Goal: Task Accomplishment & Management: Use online tool/utility

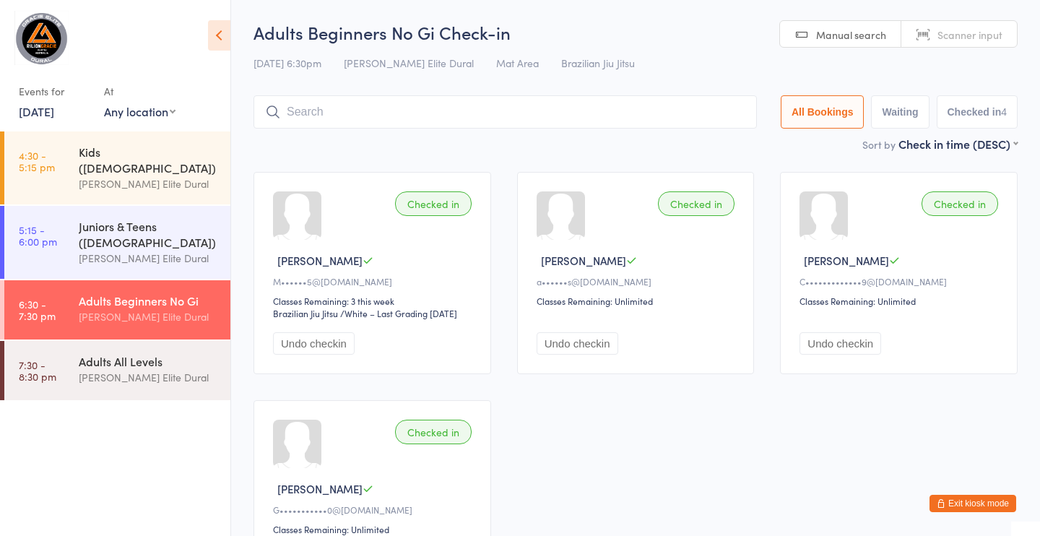
click at [972, 503] on button "Exit kiosk mode" at bounding box center [973, 503] width 87 height 17
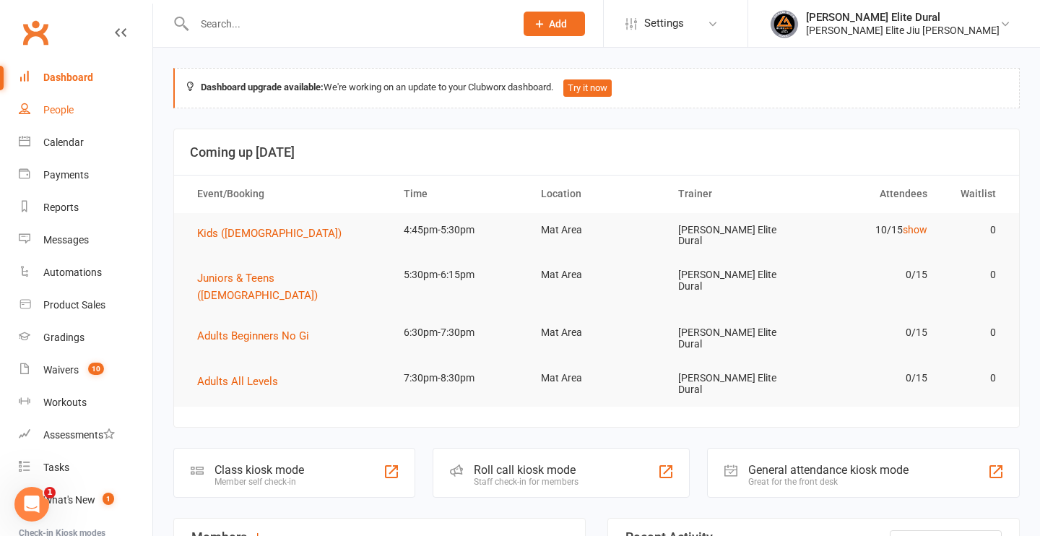
click at [80, 114] on link "People" at bounding box center [86, 110] width 134 height 33
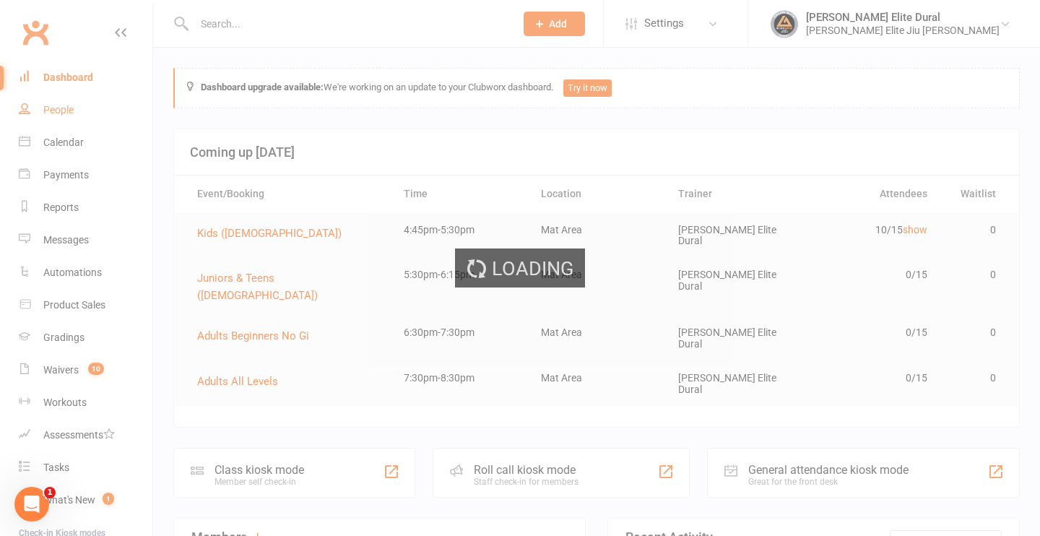
select select "100"
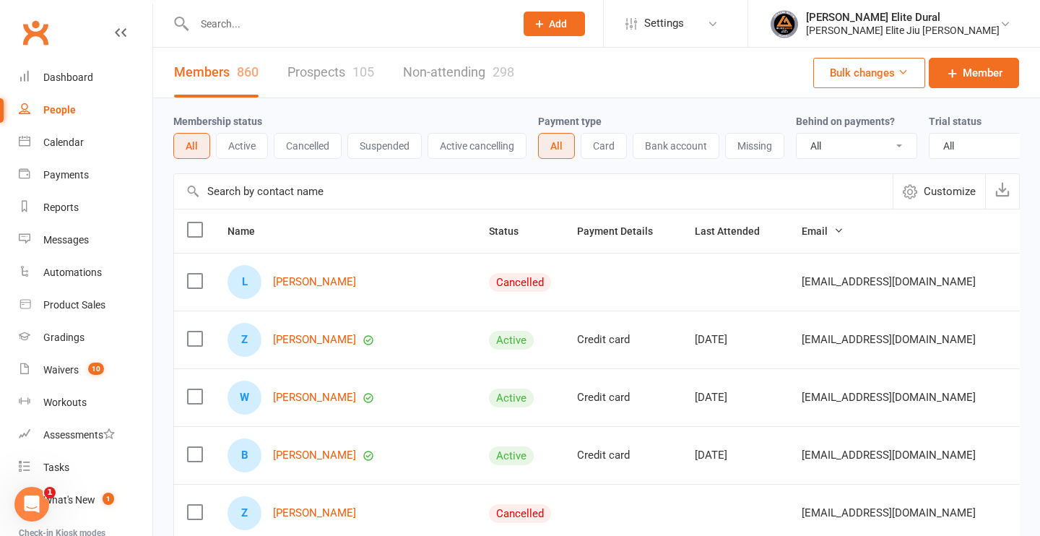
click at [215, 24] on input "text" at bounding box center [347, 24] width 315 height 20
type input "e"
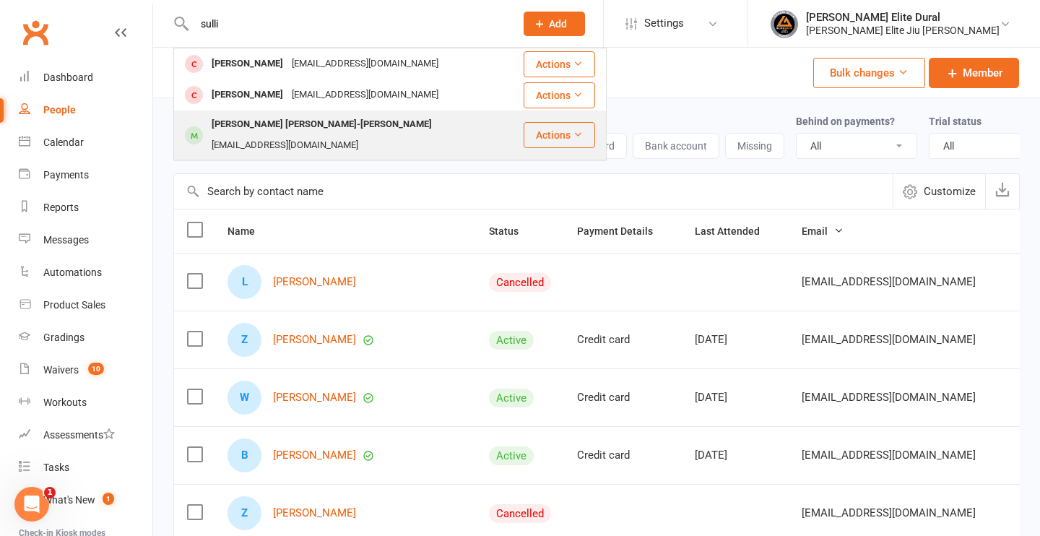
type input "sulli"
click at [324, 119] on div "Sullivan Jack Morgan-Brett" at bounding box center [321, 124] width 229 height 21
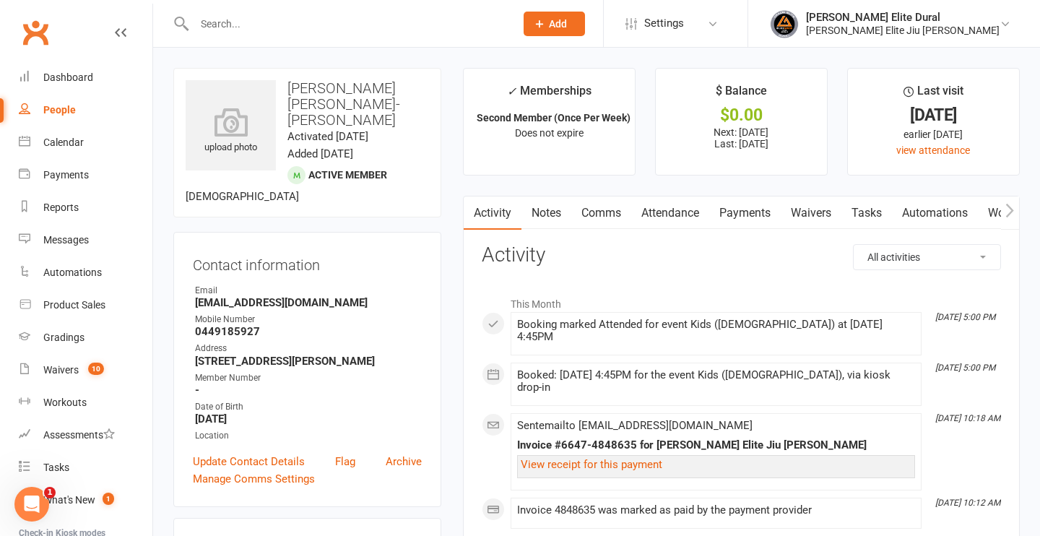
click at [664, 217] on link "Attendance" at bounding box center [670, 212] width 78 height 33
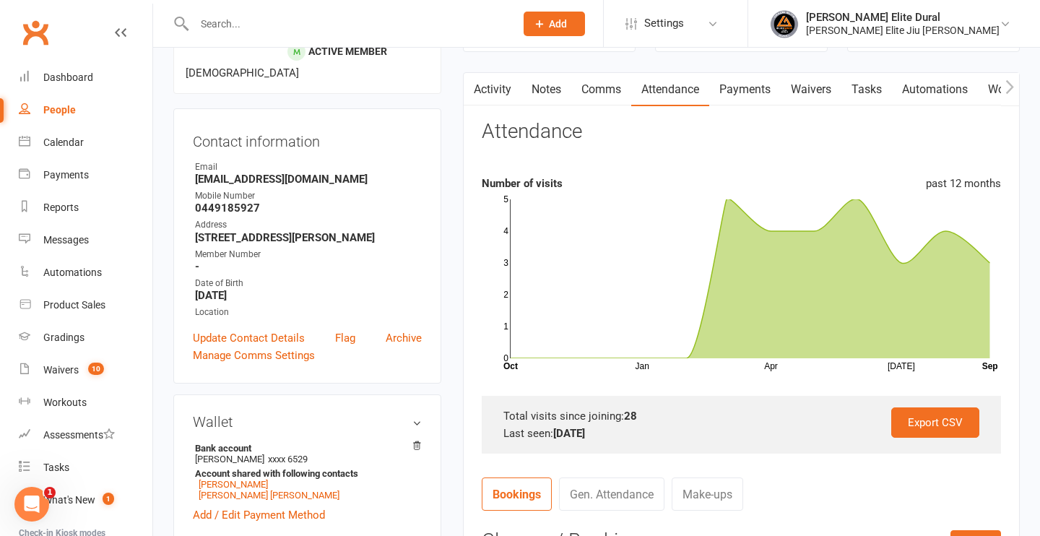
scroll to position [126, 0]
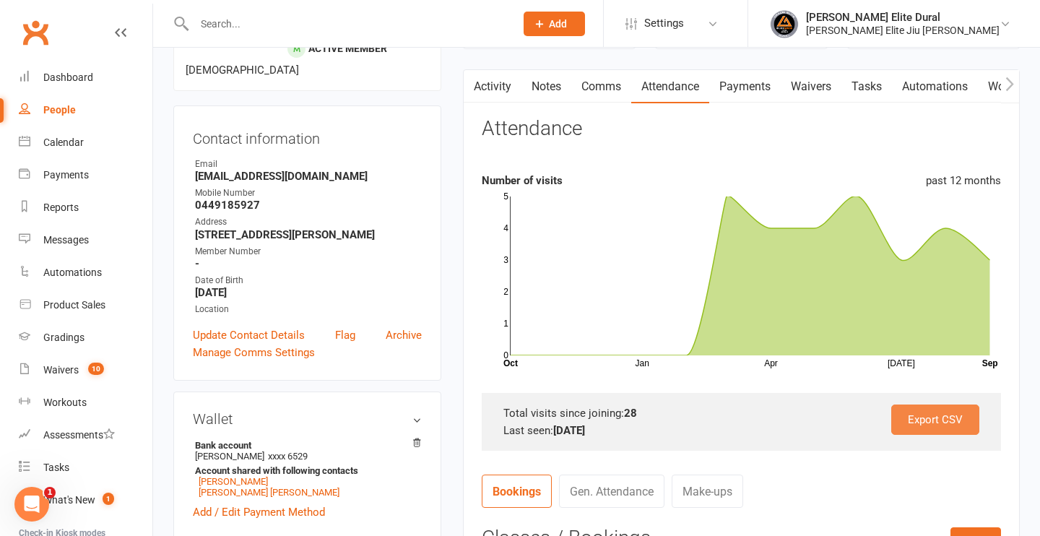
click at [930, 422] on link "Export CSV" at bounding box center [935, 419] width 88 height 30
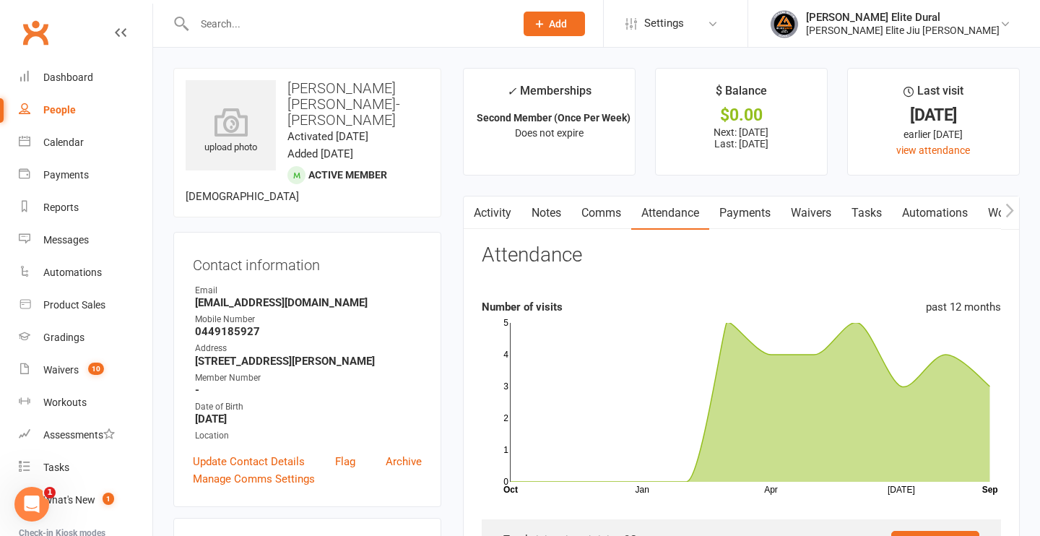
click at [276, 33] on input "text" at bounding box center [347, 24] width 315 height 20
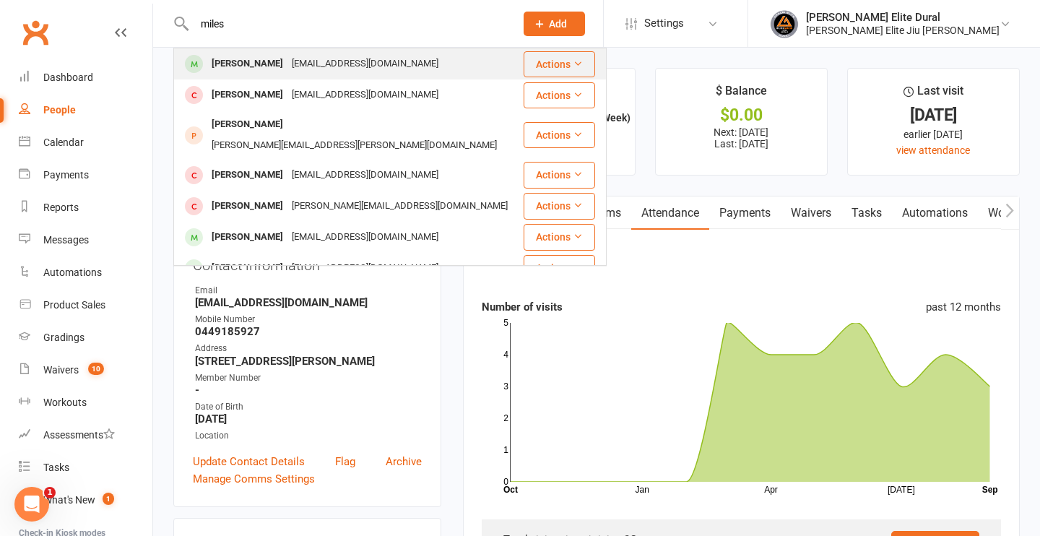
type input "miles"
click at [295, 69] on div "jhar7977@gmail.com" at bounding box center [364, 63] width 155 height 21
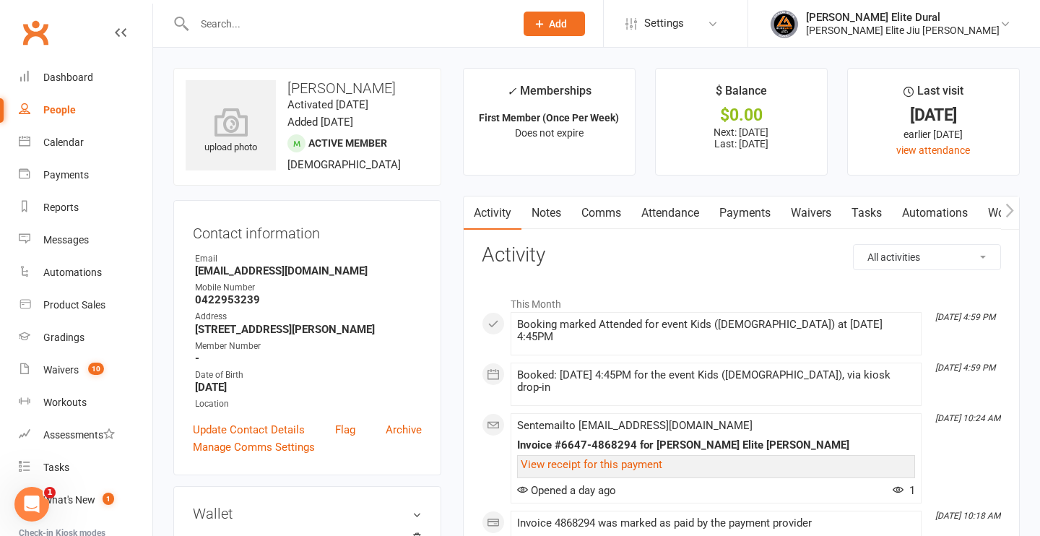
click at [679, 214] on link "Attendance" at bounding box center [670, 212] width 78 height 33
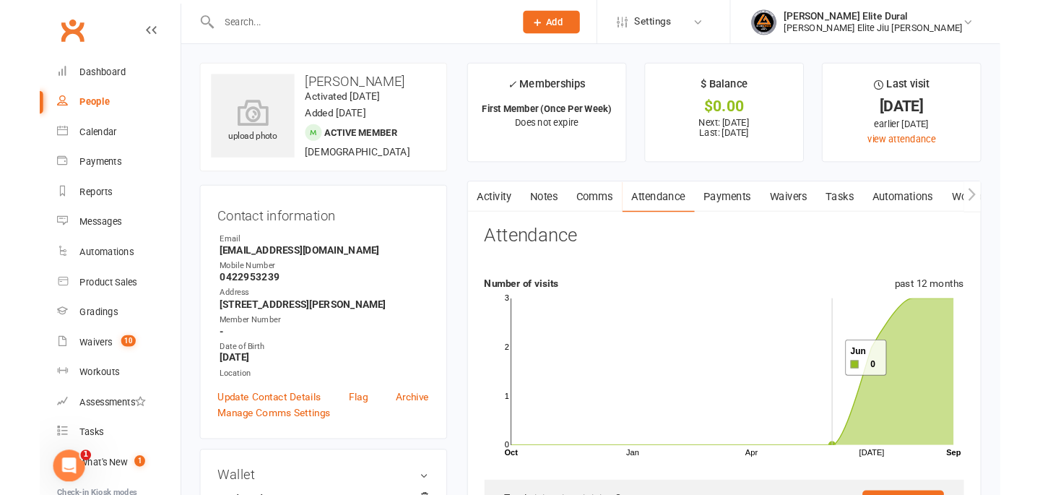
scroll to position [55, 0]
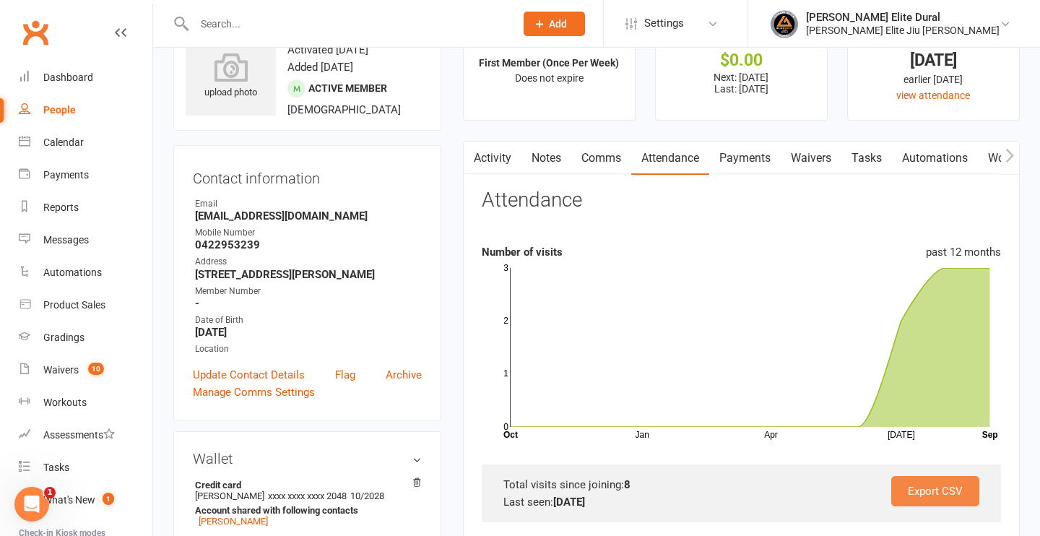
click at [930, 489] on link "Export CSV" at bounding box center [935, 491] width 88 height 30
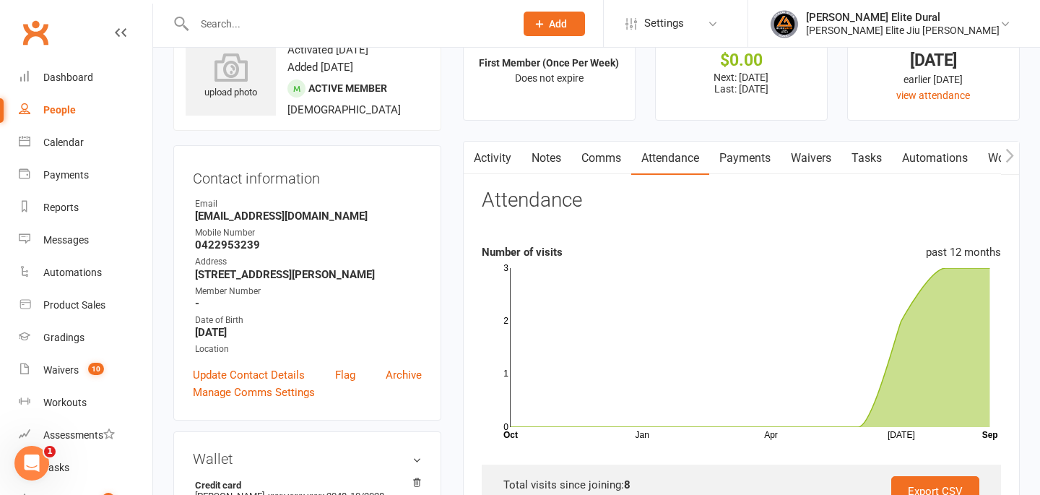
click at [265, 19] on input "text" at bounding box center [347, 24] width 315 height 20
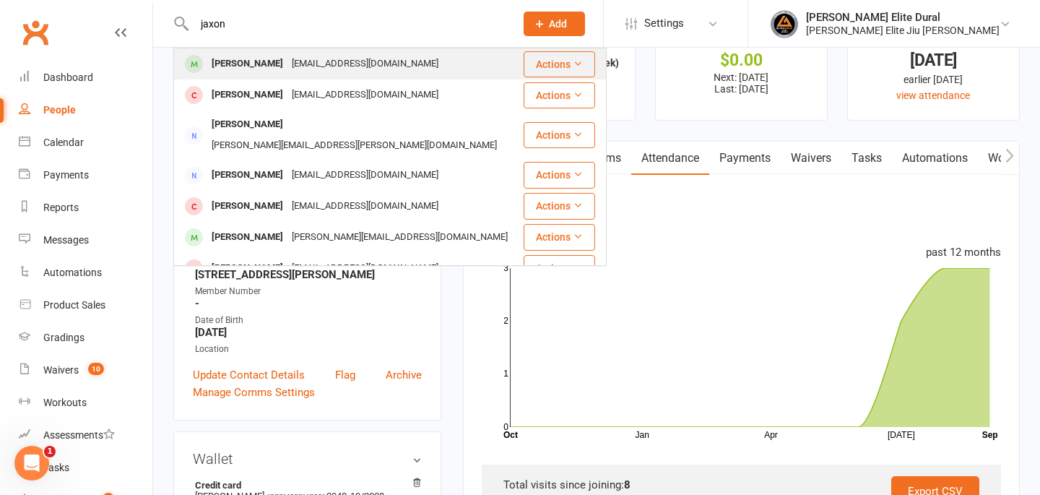
type input "jaxon"
click at [287, 59] on div "Gberend@yahoo.co.uk" at bounding box center [364, 63] width 155 height 21
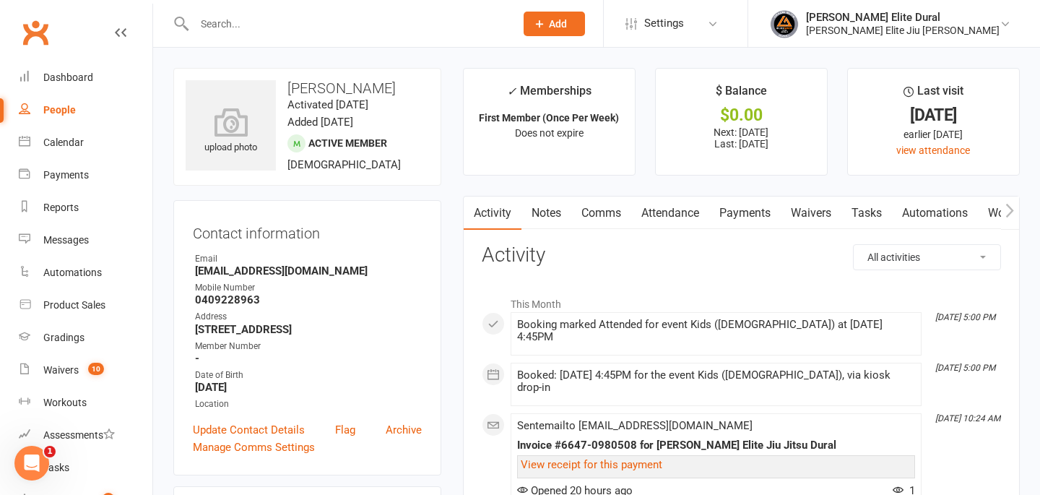
click at [682, 216] on link "Attendance" at bounding box center [670, 212] width 78 height 33
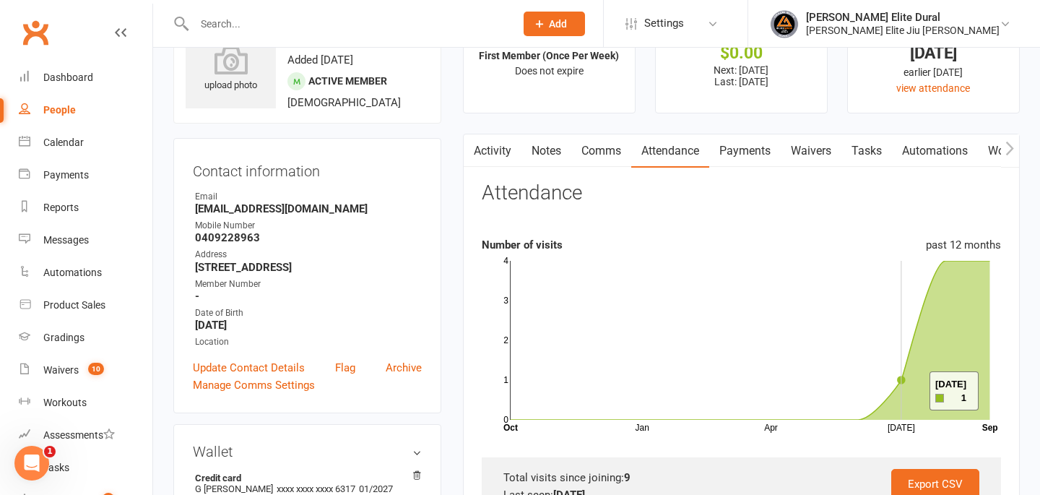
scroll to position [91, 0]
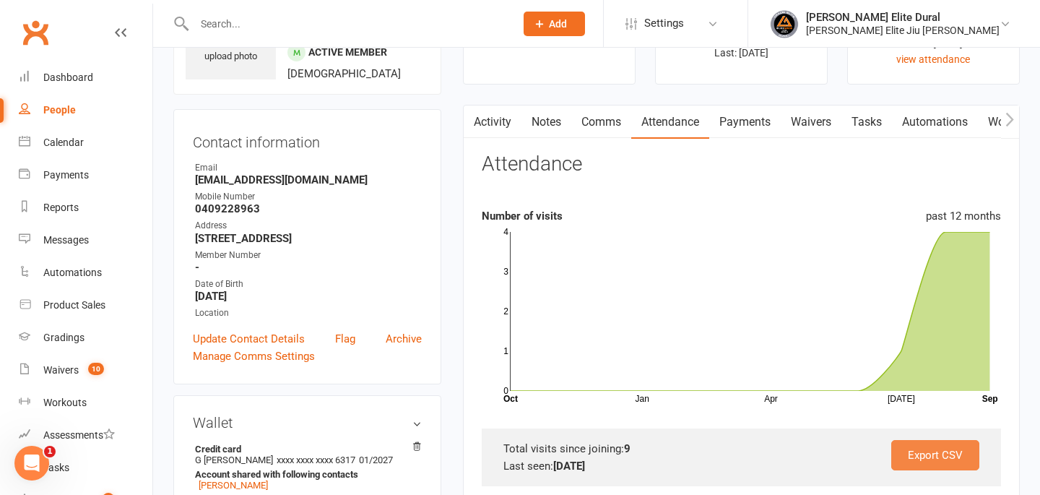
click at [939, 446] on link "Export CSV" at bounding box center [935, 455] width 88 height 30
click at [70, 76] on div "Dashboard" at bounding box center [68, 78] width 50 height 12
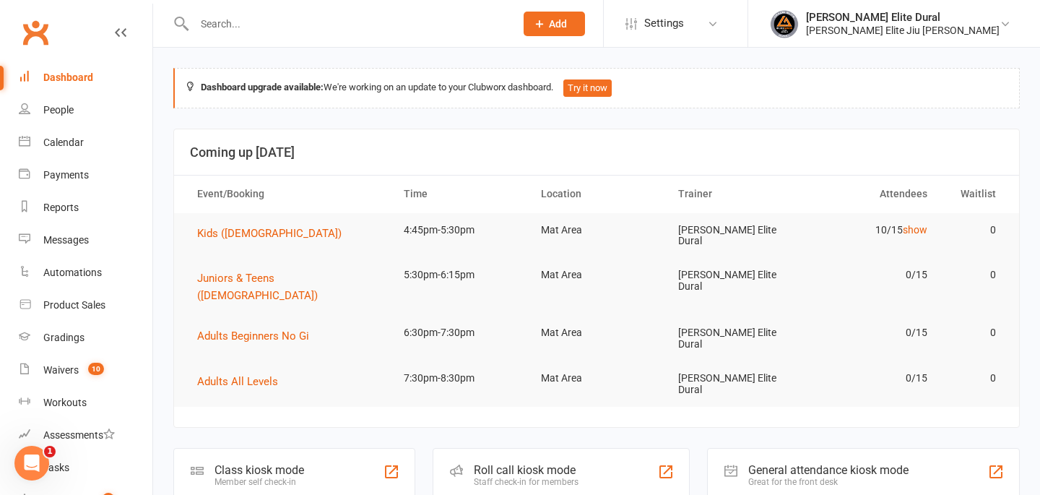
click at [280, 477] on div "Member self check-in" at bounding box center [260, 482] width 90 height 10
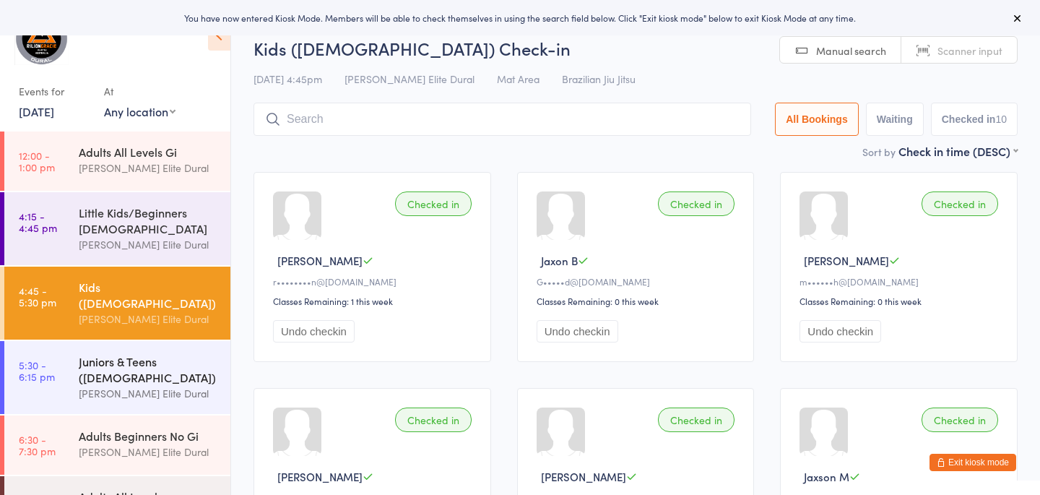
click at [118, 359] on div "Juniors & Teens ([DEMOGRAPHIC_DATA])" at bounding box center [148, 369] width 139 height 32
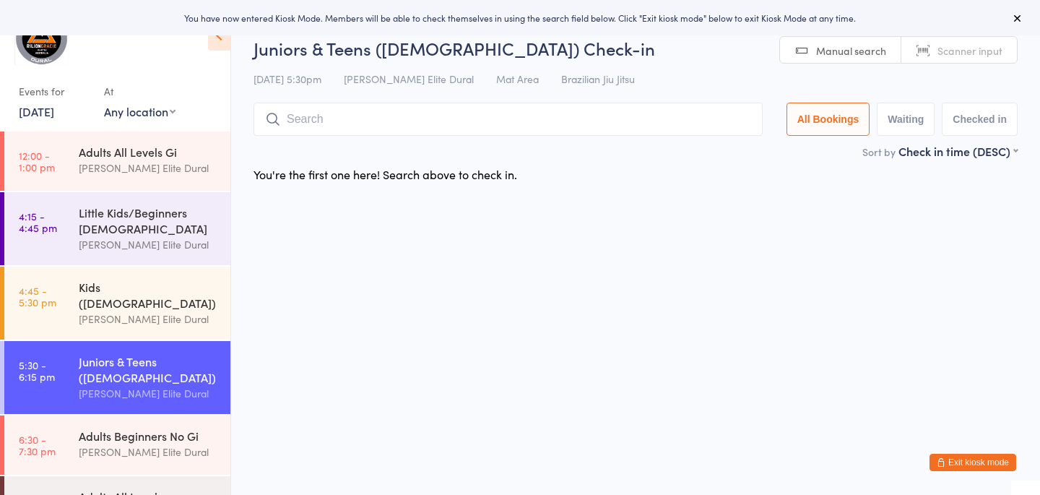
click at [422, 125] on input "search" at bounding box center [508, 119] width 509 height 33
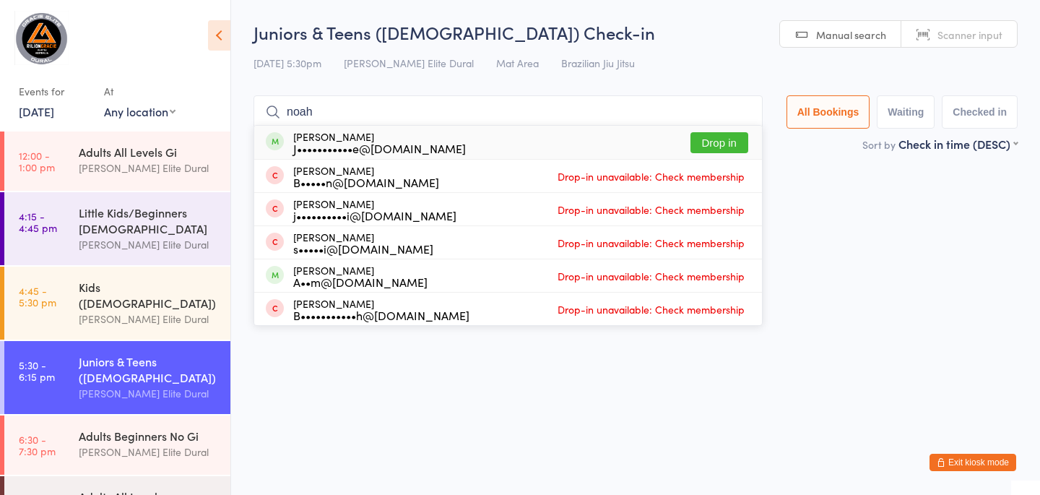
type input "noah"
click at [717, 142] on button "Drop in" at bounding box center [719, 142] width 58 height 21
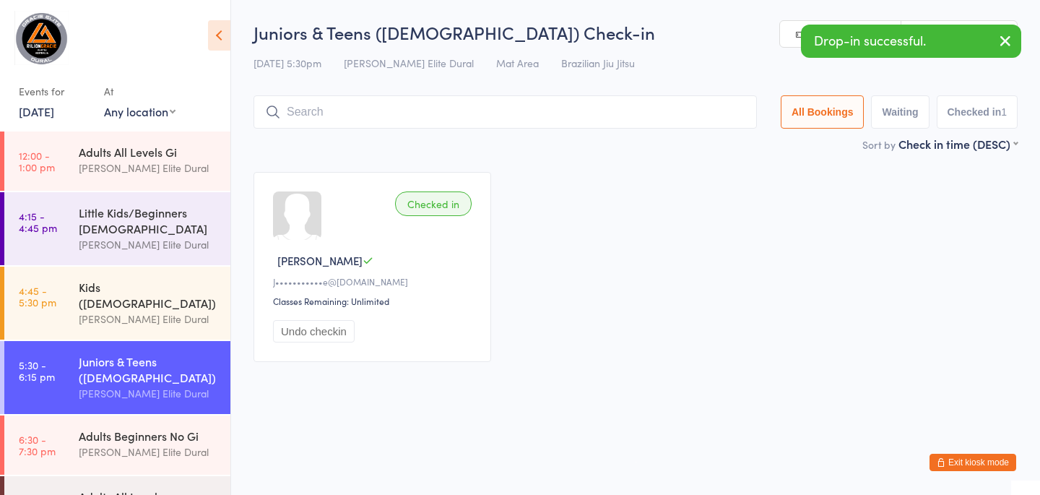
click at [543, 108] on input "search" at bounding box center [505, 111] width 503 height 33
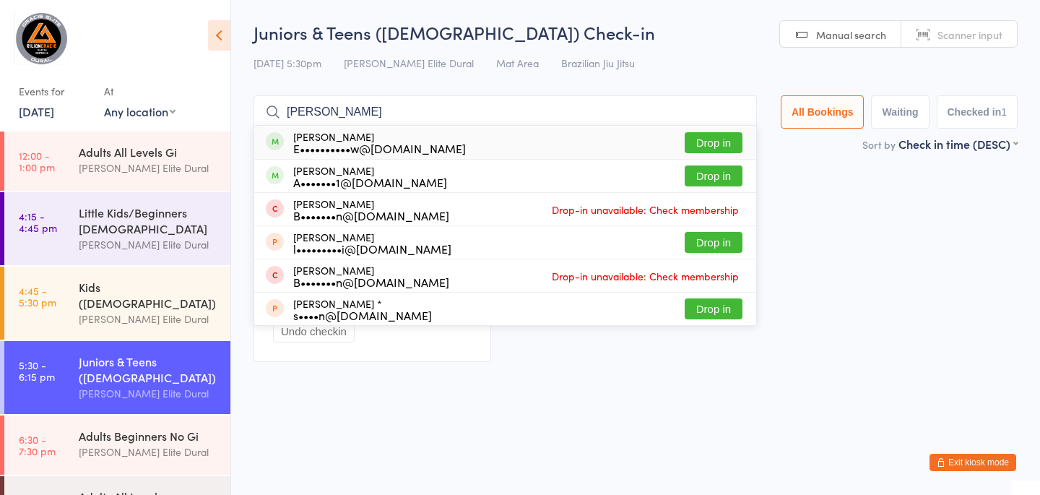
type input "[PERSON_NAME]"
click at [716, 136] on button "Drop in" at bounding box center [714, 142] width 58 height 21
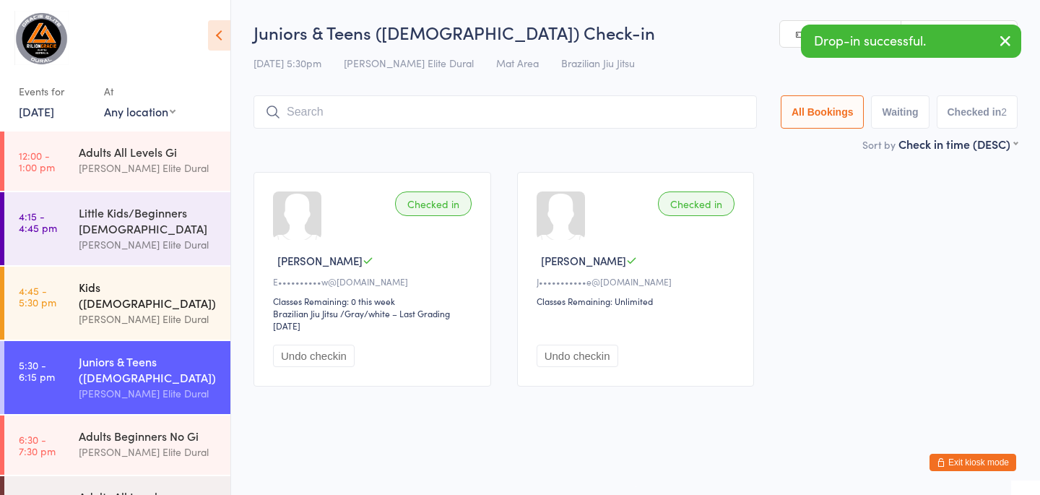
click at [115, 311] on div "[PERSON_NAME] Elite Dural" at bounding box center [148, 319] width 139 height 17
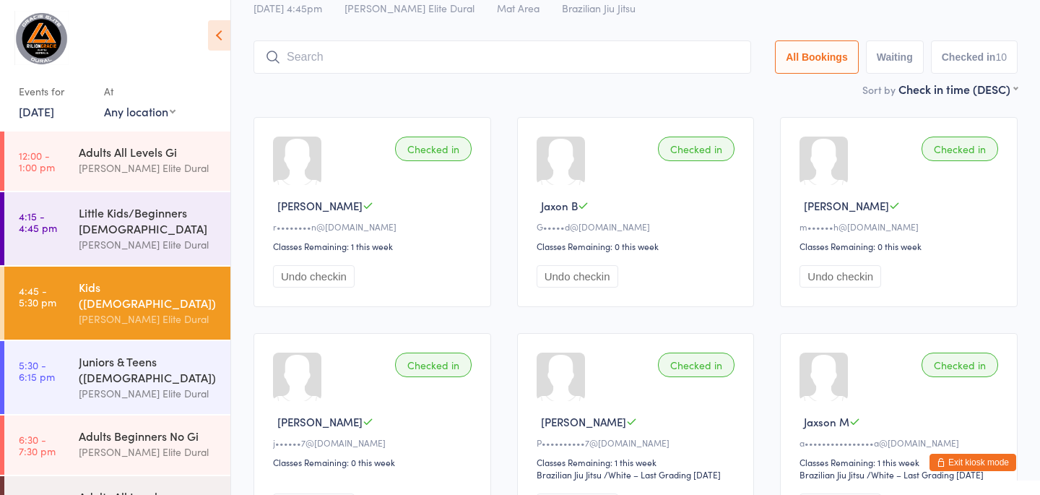
scroll to position [51, 0]
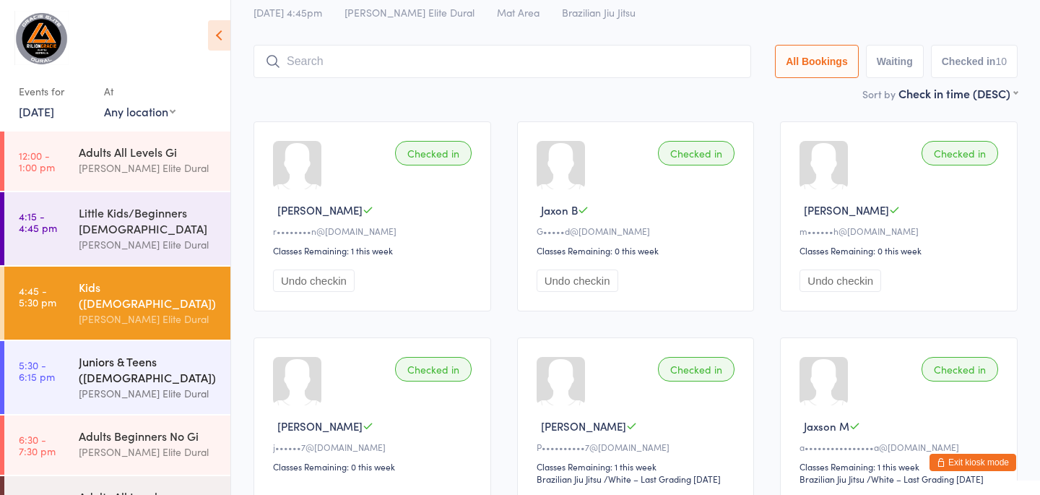
click at [126, 356] on div "Juniors & Teens ([DEMOGRAPHIC_DATA])" at bounding box center [148, 369] width 139 height 32
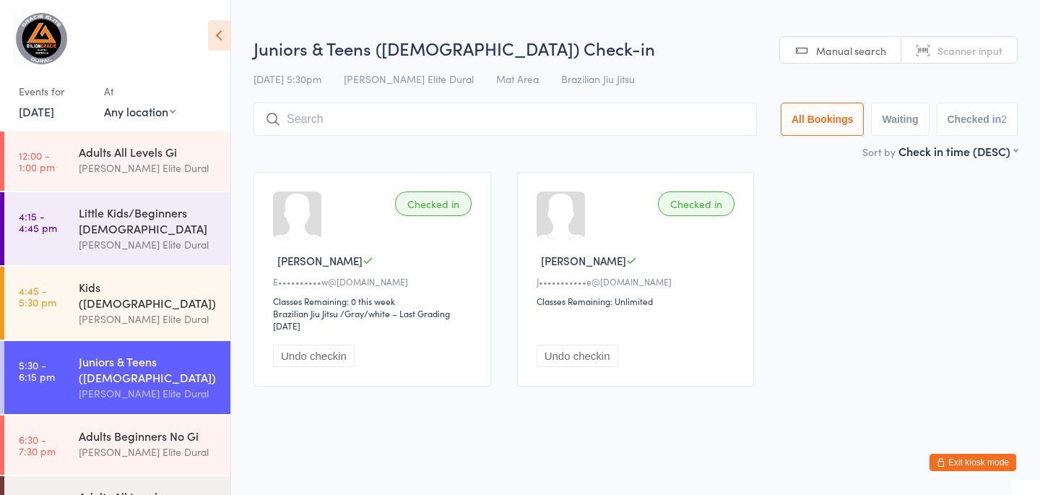
click at [324, 120] on input "search" at bounding box center [505, 119] width 503 height 33
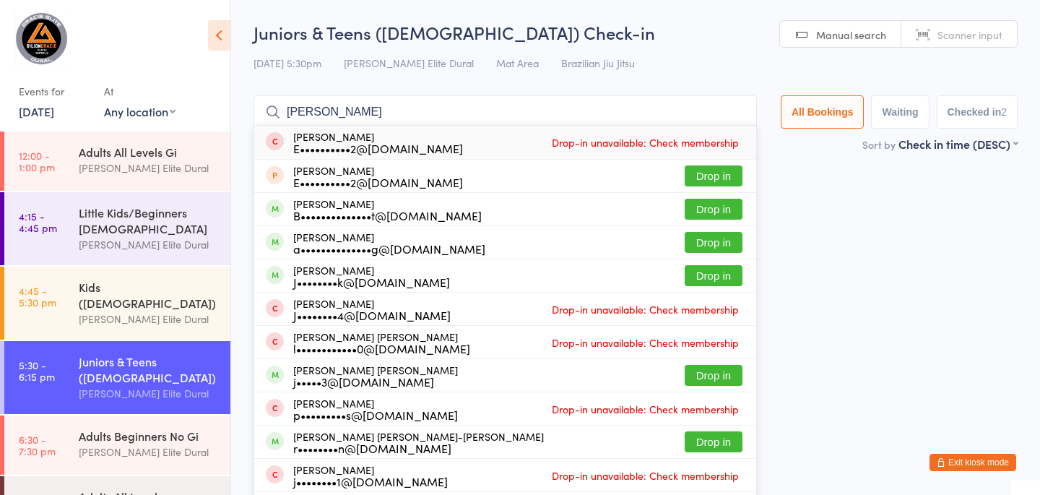
click at [415, 113] on input "jack m" at bounding box center [505, 111] width 503 height 33
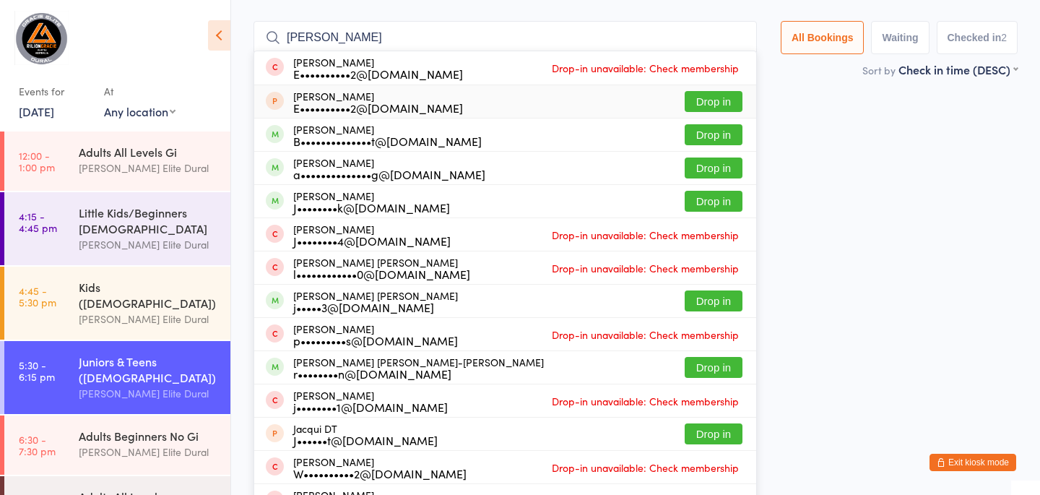
scroll to position [94, 0]
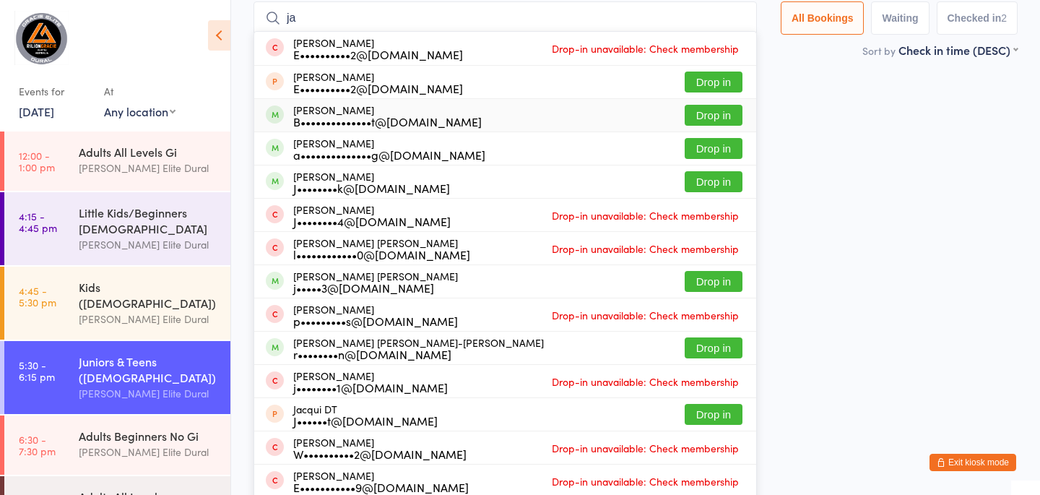
type input "j"
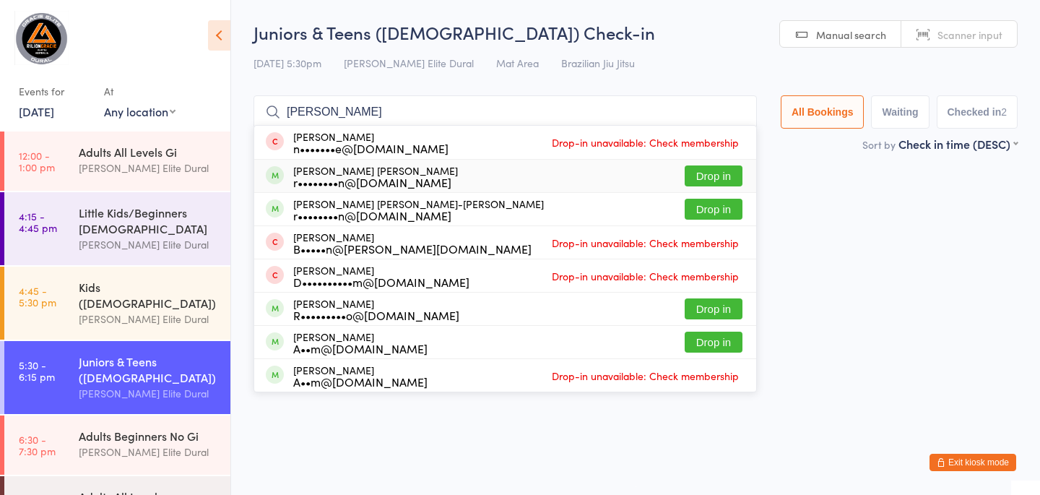
type input "morgan bre"
click at [712, 176] on button "Drop in" at bounding box center [714, 175] width 58 height 21
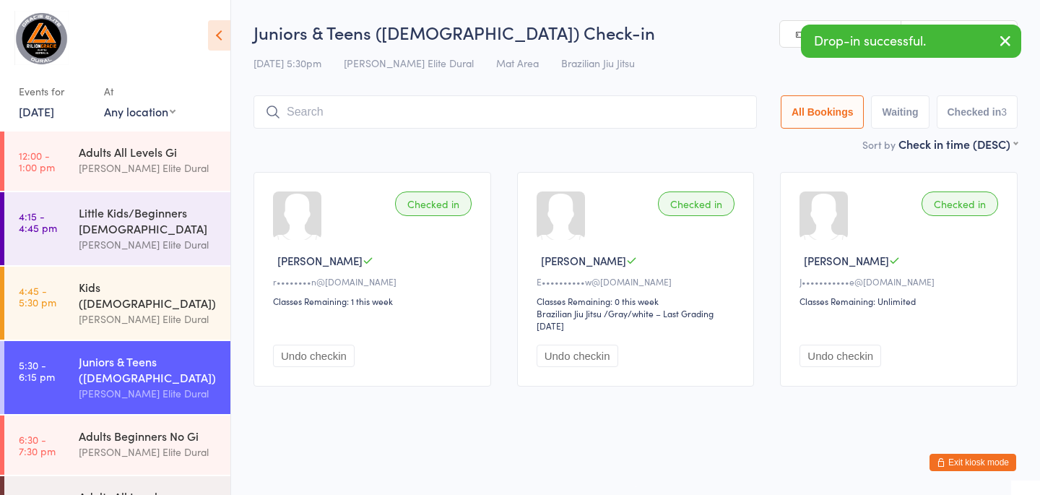
click at [540, 118] on input "search" at bounding box center [505, 111] width 503 height 33
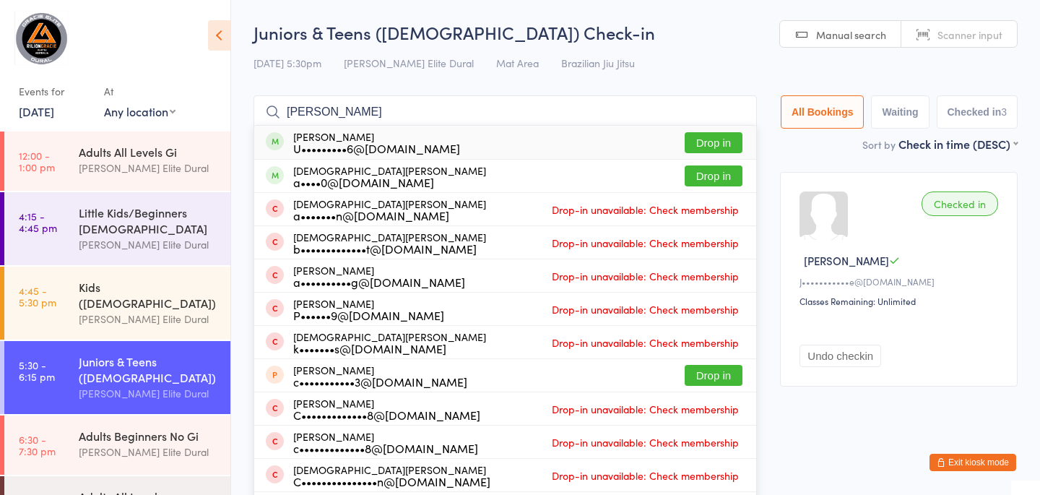
type input "christine"
click at [701, 139] on button "Drop in" at bounding box center [714, 142] width 58 height 21
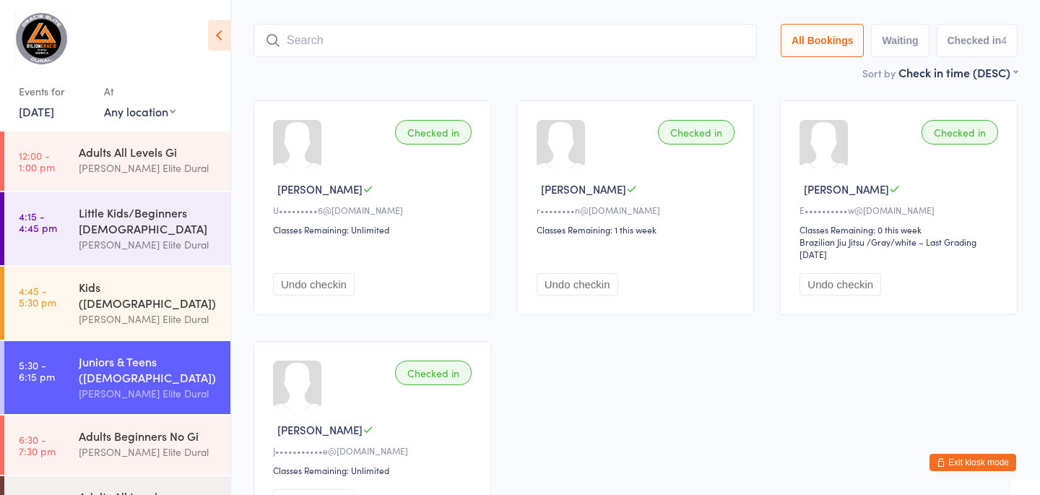
scroll to position [92, 0]
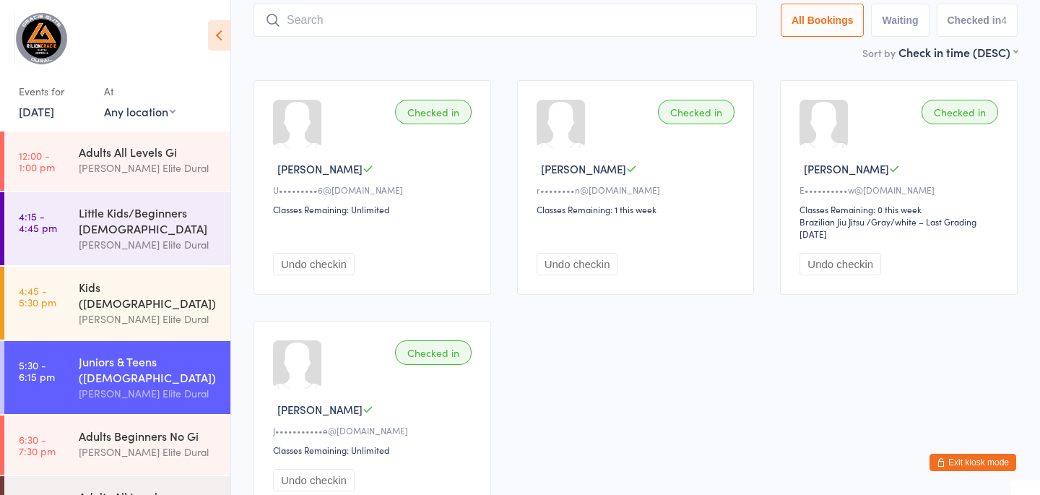
click at [461, 24] on input "search" at bounding box center [505, 20] width 503 height 33
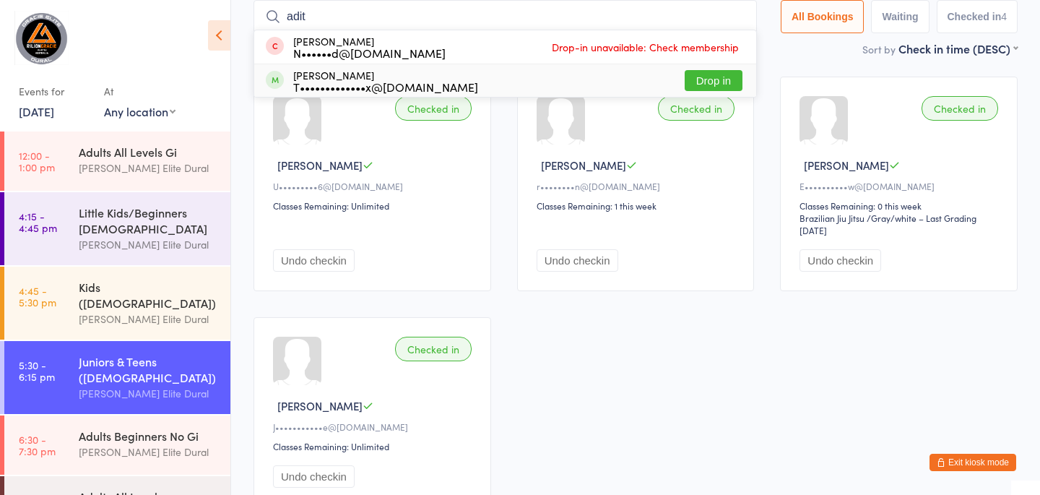
type input "adit"
click at [714, 77] on button "Drop in" at bounding box center [714, 80] width 58 height 21
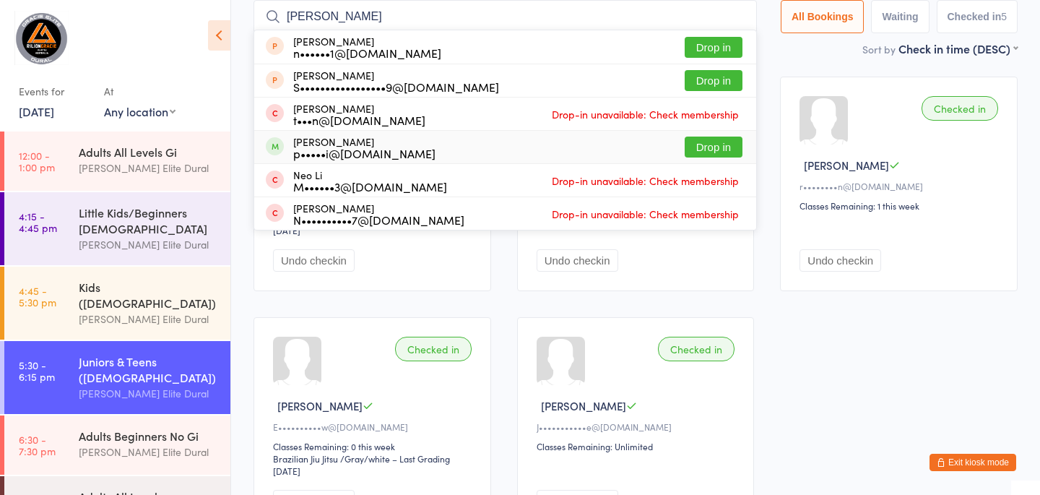
type input "neil"
click at [716, 145] on button "Drop in" at bounding box center [714, 147] width 58 height 21
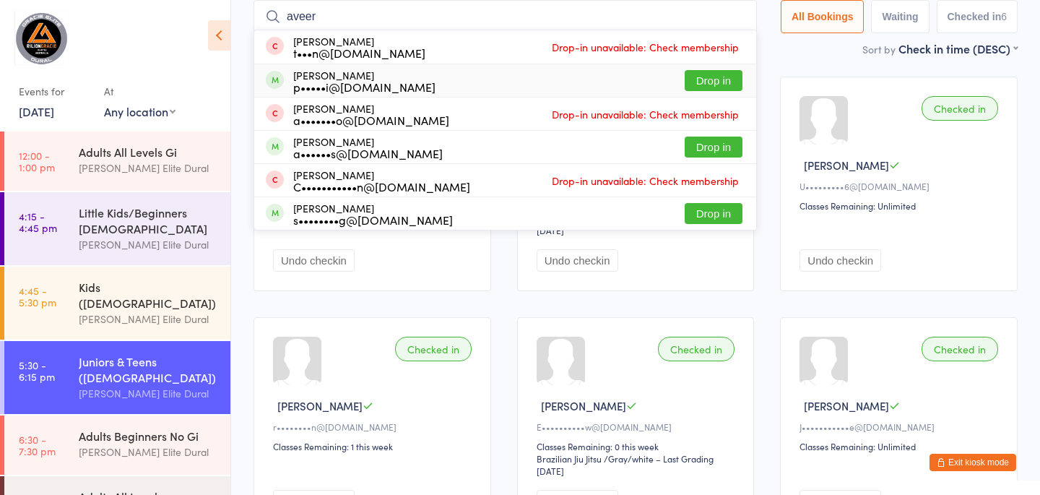
type input "aveer"
click at [722, 77] on button "Drop in" at bounding box center [714, 80] width 58 height 21
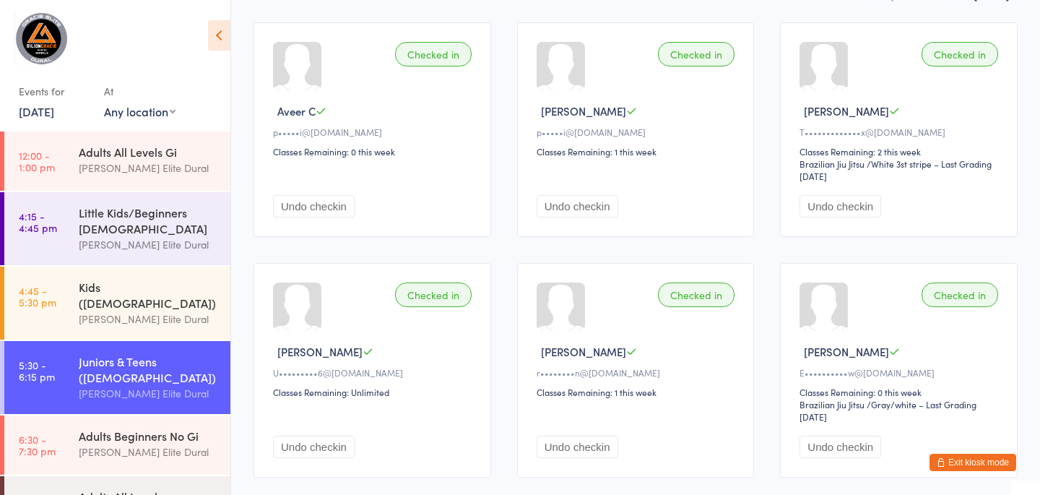
scroll to position [0, 0]
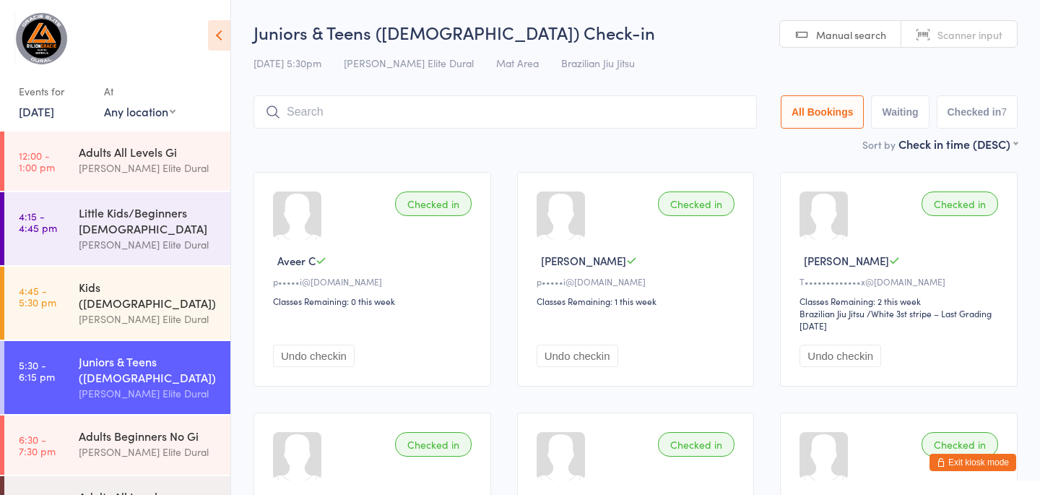
click at [421, 103] on input "search" at bounding box center [505, 111] width 503 height 33
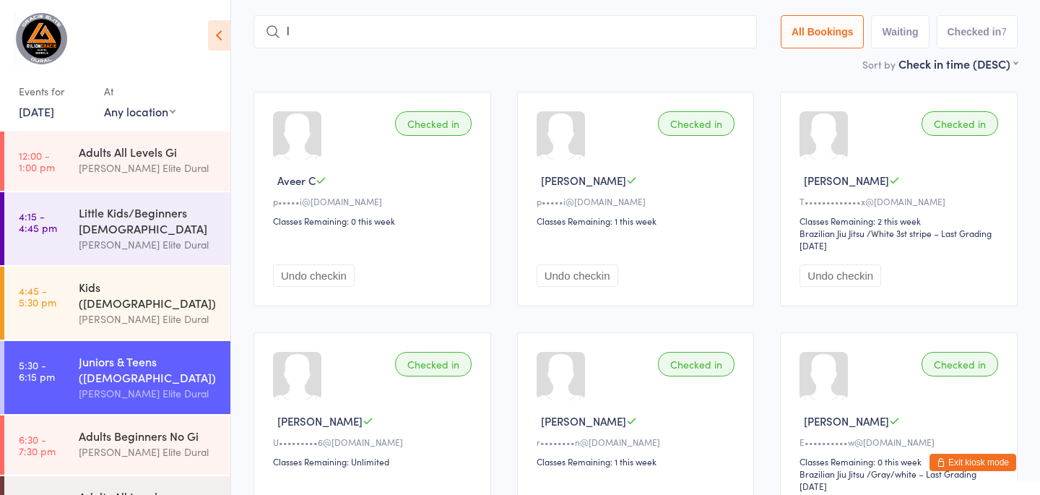
scroll to position [95, 0]
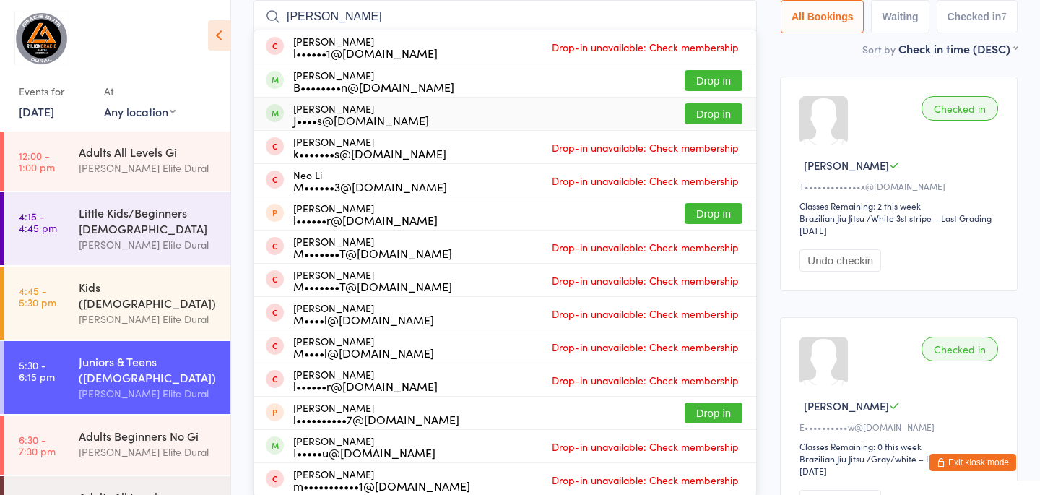
type input "leo"
click at [697, 112] on button "Drop in" at bounding box center [714, 113] width 58 height 21
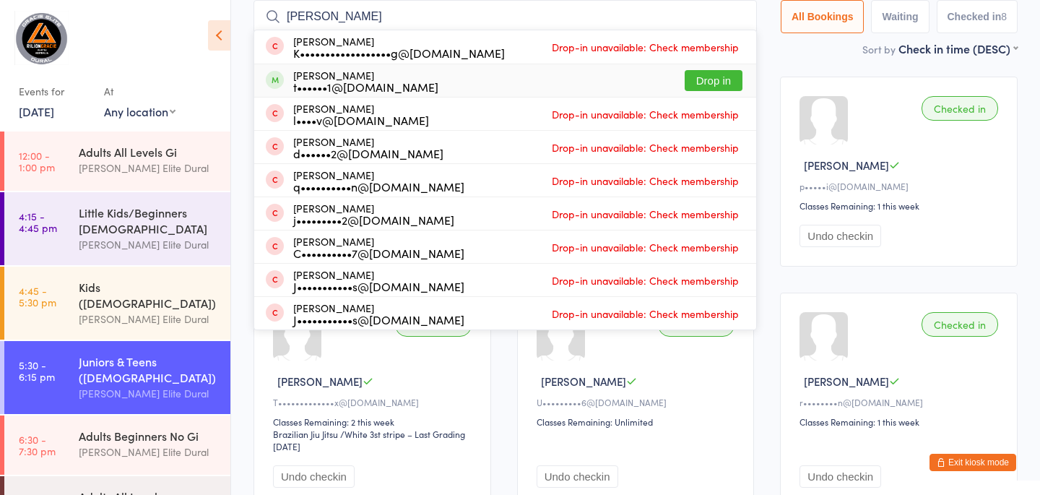
type input "asher"
click at [709, 77] on button "Drop in" at bounding box center [714, 80] width 58 height 21
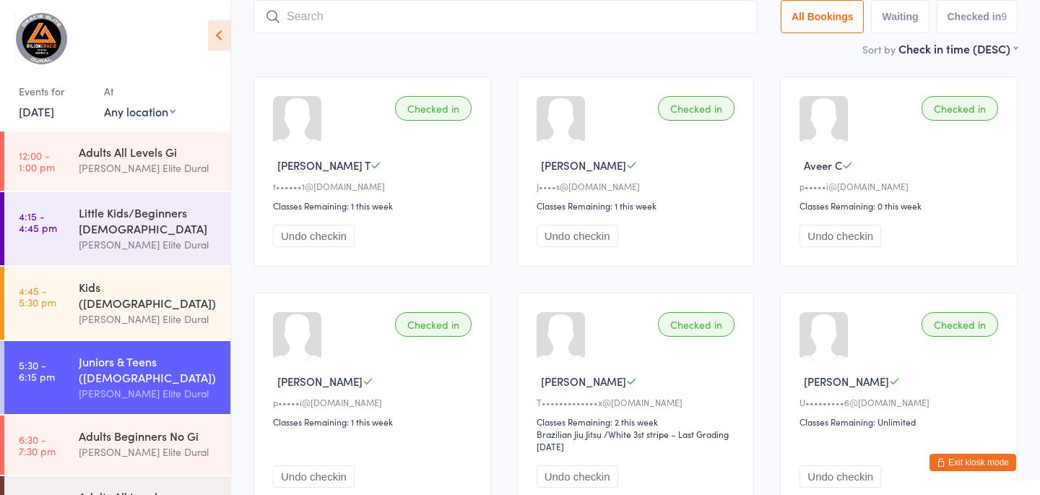
click at [523, 22] on input "search" at bounding box center [505, 16] width 503 height 33
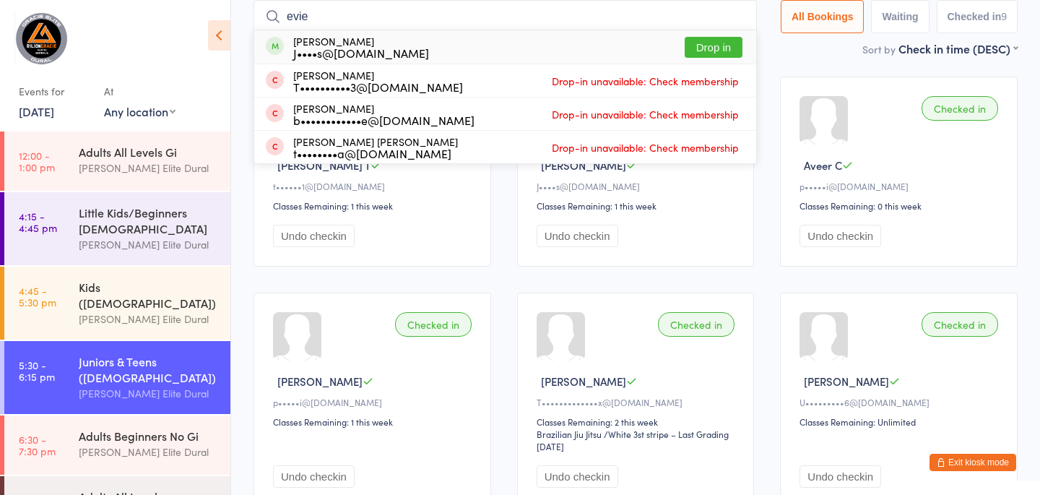
type input "evie"
click at [724, 48] on button "Drop in" at bounding box center [714, 47] width 58 height 21
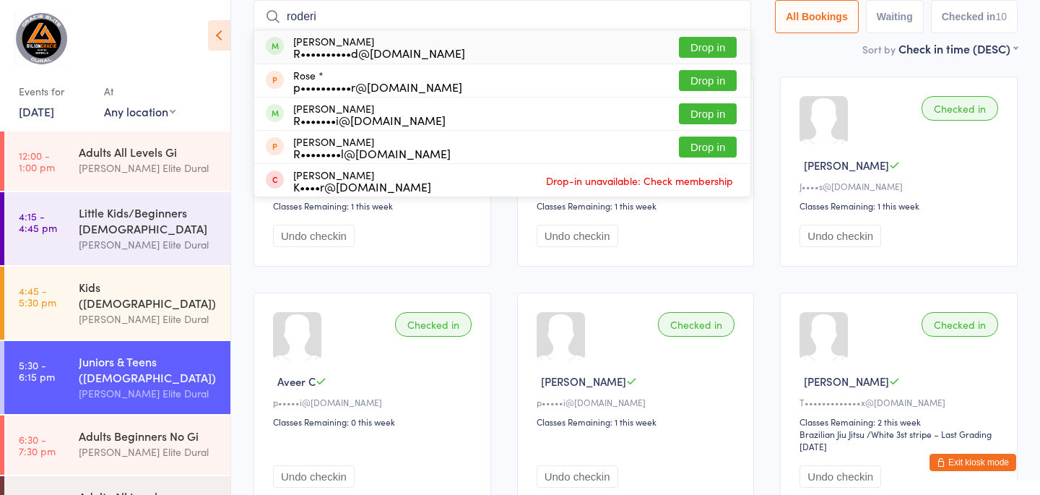
type input "roderi"
click at [693, 40] on button "Drop in" at bounding box center [708, 47] width 58 height 21
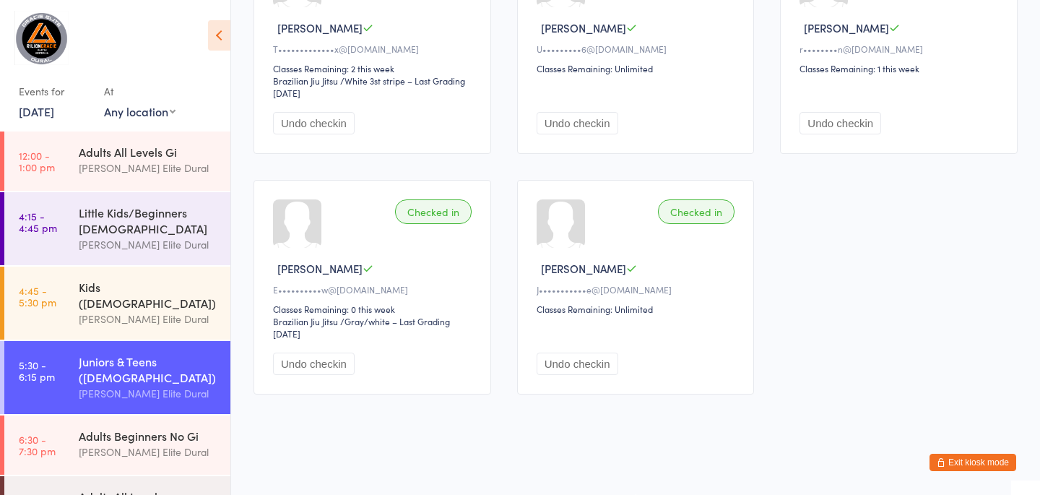
scroll to position [658, 0]
